Goal: Transaction & Acquisition: Purchase product/service

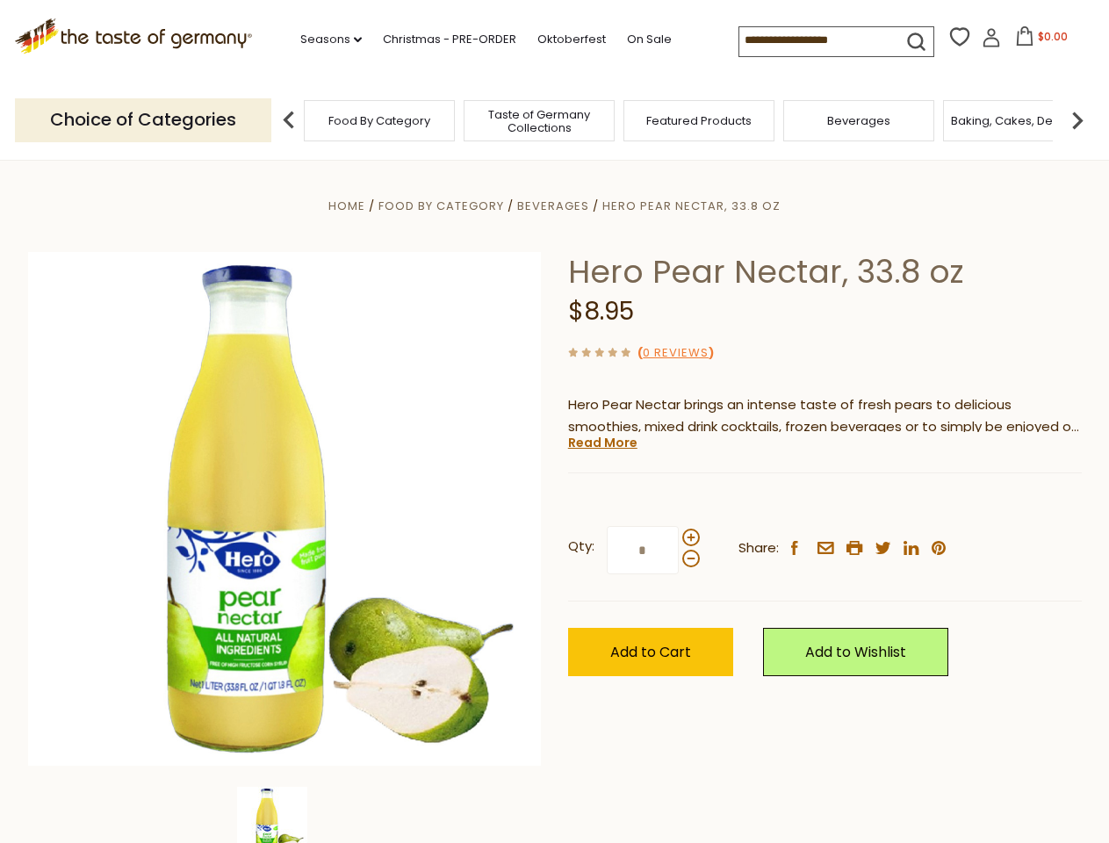
click at [554, 421] on div "Home Food By Category [GEOGRAPHIC_DATA] Hero Pear Nectar, 33.8 oz Hero Pear Nec…" at bounding box center [555, 533] width 1080 height 676
click at [324, 40] on link "Seasons dropdown_arrow" at bounding box center [330, 39] width 61 height 19
click at [815, 40] on input at bounding box center [813, 39] width 148 height 25
click at [1038, 41] on span "$0.00" at bounding box center [1053, 36] width 30 height 15
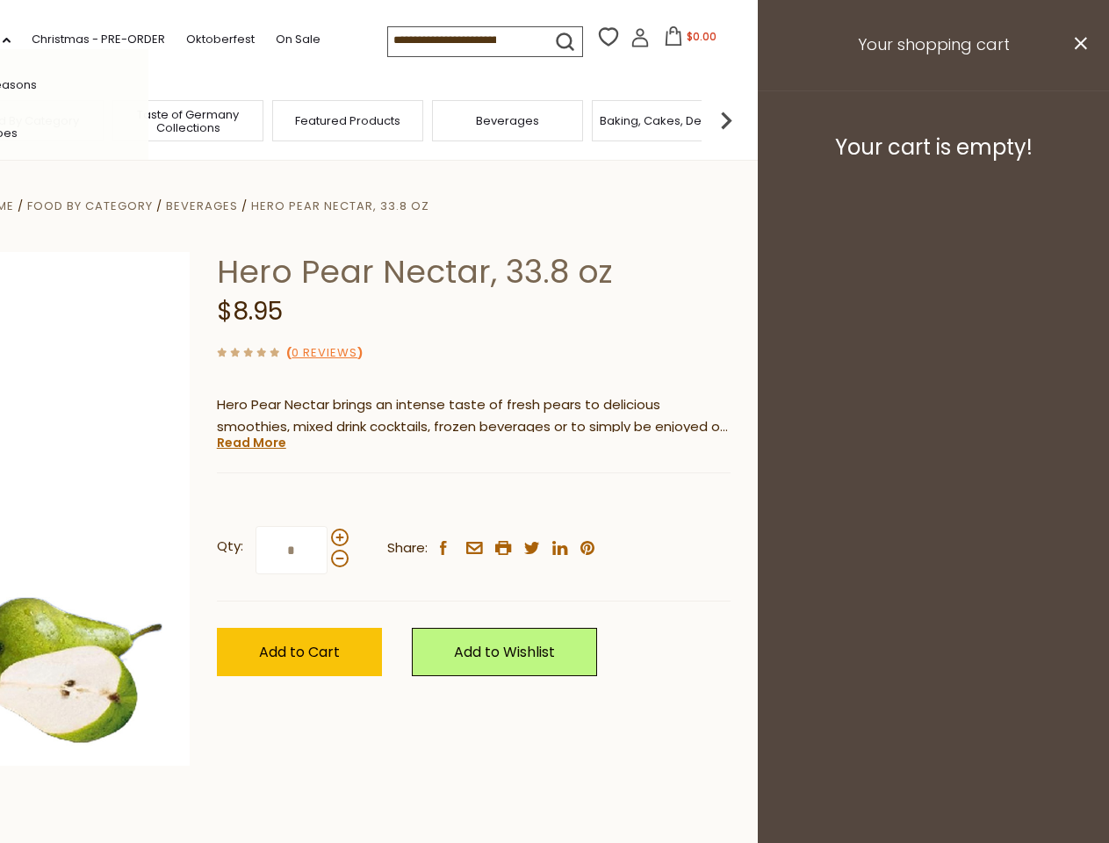
click at [148, 119] on div "All Seasons Recipes Game Day [DATE] [DATE] [DATE][PERSON_NAME] [DATE] Springfes…" at bounding box center [48, 421] width 199 height 744
click at [1077, 119] on footer "Your cart is empty!" at bounding box center [933, 146] width 351 height 113
click at [554, 501] on div "Qty: * Share: facebook email printer twitter linkedin pinterest" at bounding box center [474, 551] width 514 height 102
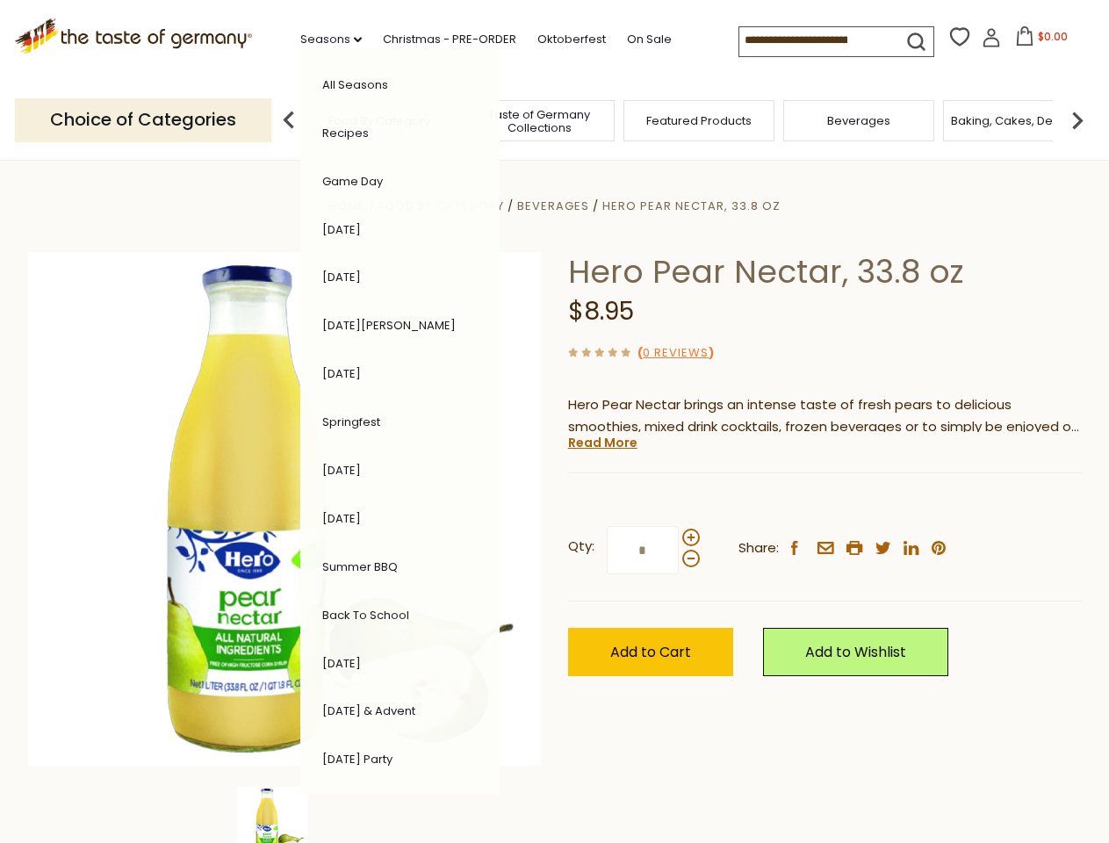
click at [284, 815] on div "Home Food By Category [GEOGRAPHIC_DATA] Hero Pear Nectar, 33.8 oz Hero Pear Nec…" at bounding box center [555, 533] width 1080 height 676
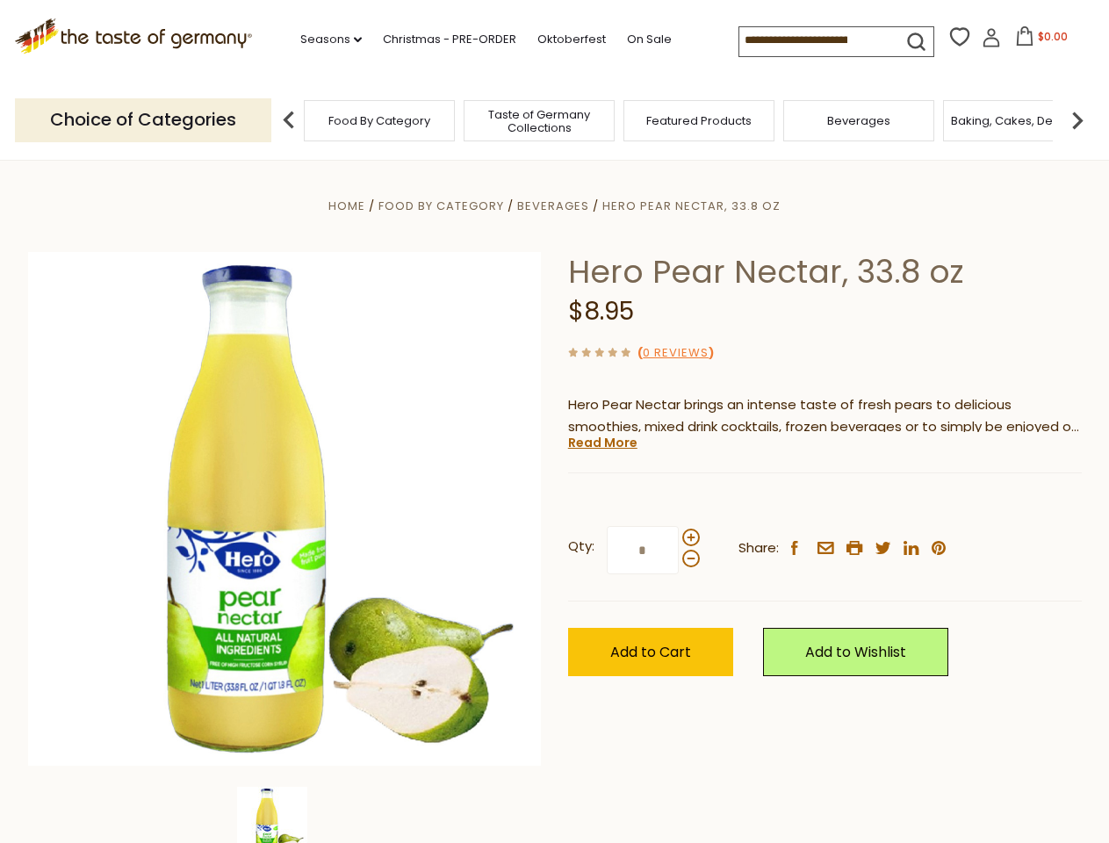
click at [284, 815] on img at bounding box center [272, 822] width 70 height 70
click at [601, 442] on link "Read More" at bounding box center [602, 443] width 69 height 18
